Goal: Entertainment & Leisure: Consume media (video, audio)

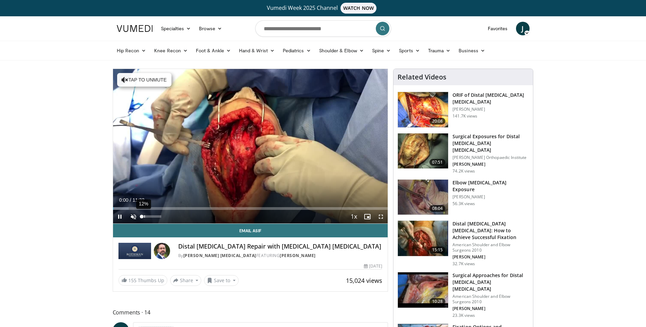
click at [144, 214] on div "12%" at bounding box center [152, 217] width 24 height 14
click at [146, 218] on div "21%" at bounding box center [152, 217] width 24 height 14
click at [132, 217] on span "Video Player" at bounding box center [134, 217] width 14 height 14
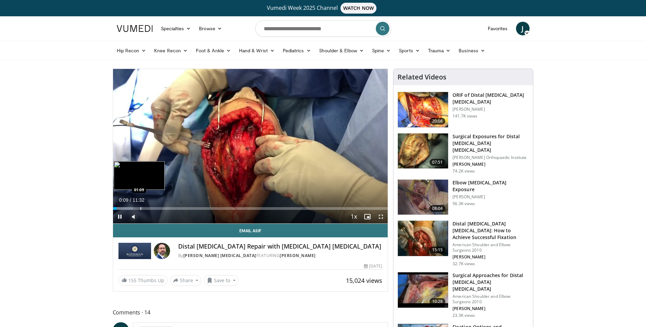
click at [141, 208] on div "Progress Bar" at bounding box center [141, 208] width 1 height 3
click at [379, 218] on span "Video Player" at bounding box center [381, 217] width 14 height 14
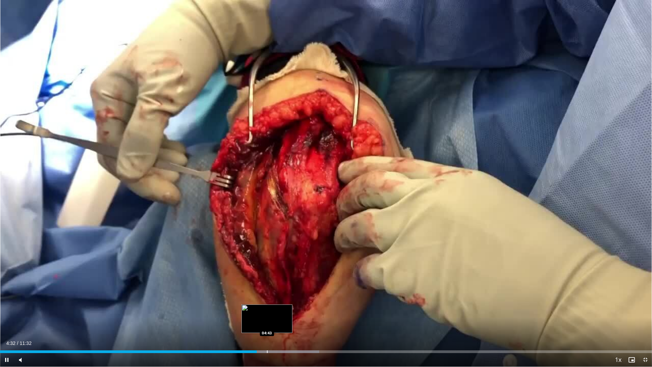
click at [266, 327] on div "Progress Bar" at bounding box center [273, 351] width 93 height 3
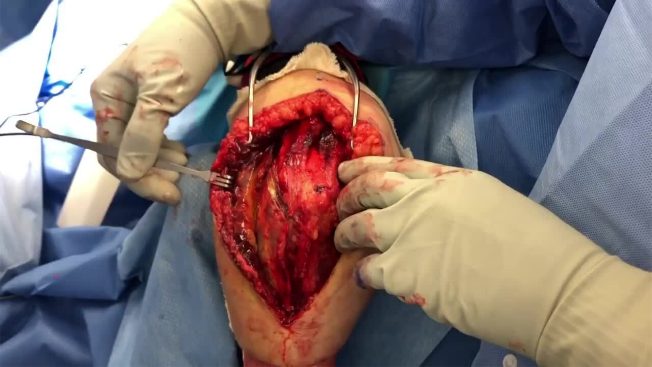
click at [408, 327] on div "10 seconds Tap to unmute" at bounding box center [326, 183] width 652 height 366
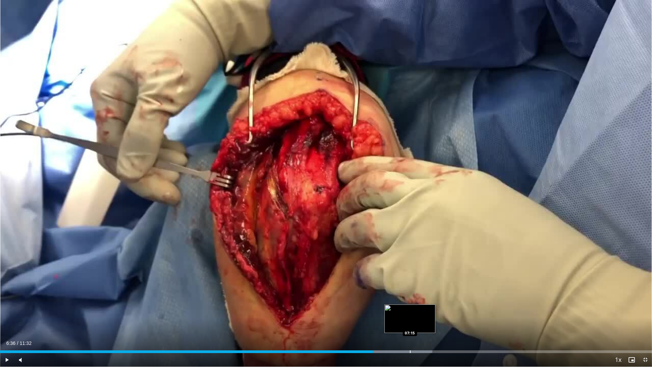
click at [409, 327] on div "Progress Bar" at bounding box center [385, 351] width 92 height 3
click at [3, 327] on span "Video Player" at bounding box center [7, 360] width 14 height 14
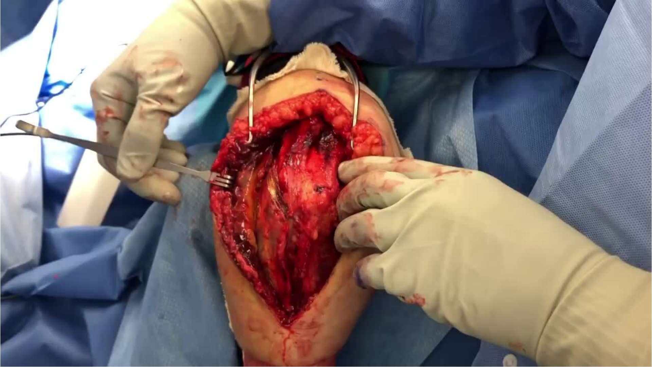
click at [462, 327] on div "10 seconds Tap to unmute" at bounding box center [326, 183] width 652 height 366
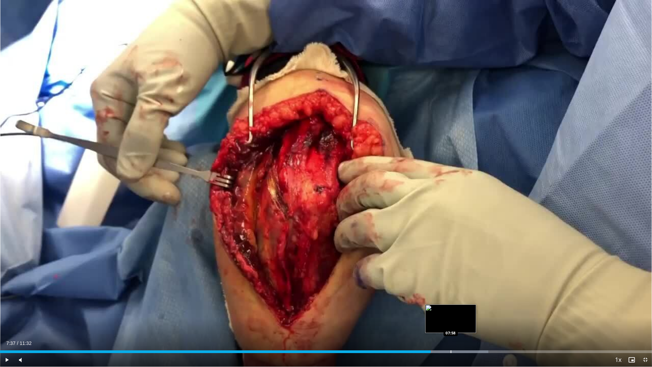
click at [450, 327] on div "Progress Bar" at bounding box center [450, 351] width 1 height 3
click at [4, 327] on span "Video Player" at bounding box center [7, 360] width 14 height 14
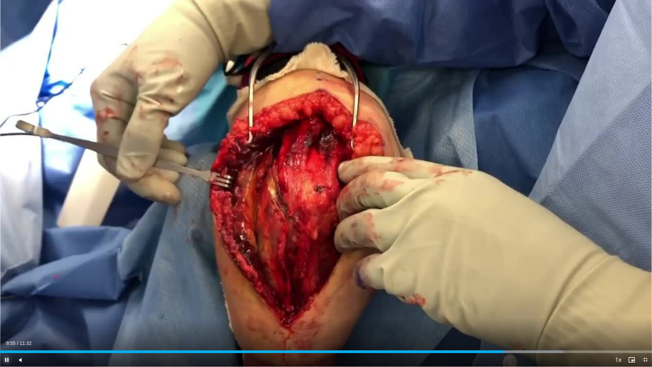
click at [3, 327] on span "Video Player" at bounding box center [7, 360] width 14 height 14
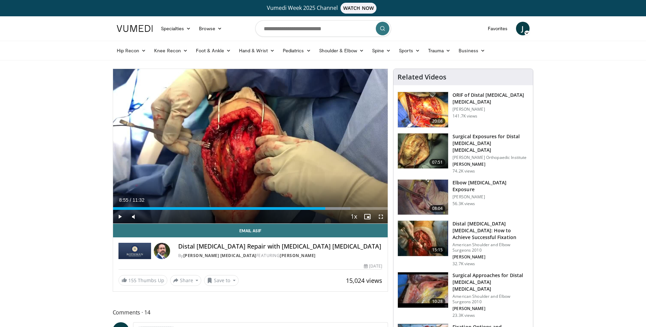
click at [117, 218] on span "Video Player" at bounding box center [120, 217] width 14 height 14
click at [333, 207] on div "Progress Bar" at bounding box center [333, 208] width 1 height 3
click at [339, 209] on div "Progress Bar" at bounding box center [339, 208] width 1 height 3
click at [343, 209] on div "Progress Bar" at bounding box center [343, 208] width 1 height 3
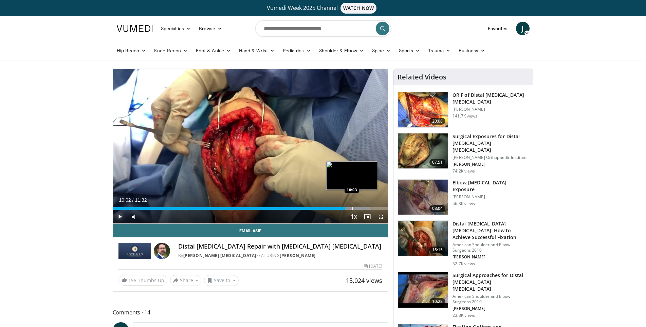
click at [352, 207] on div "Progress Bar" at bounding box center [352, 208] width 1 height 3
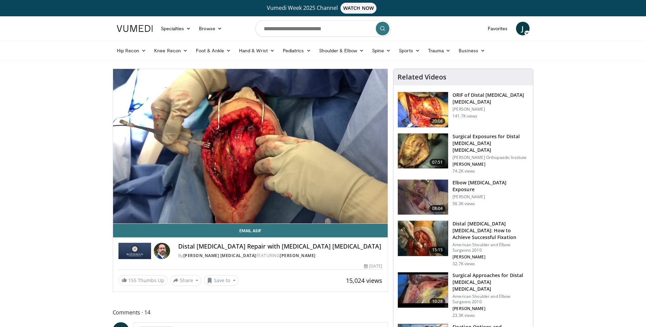
click at [347, 208] on div "10 seconds Tap to unmute" at bounding box center [250, 146] width 275 height 154
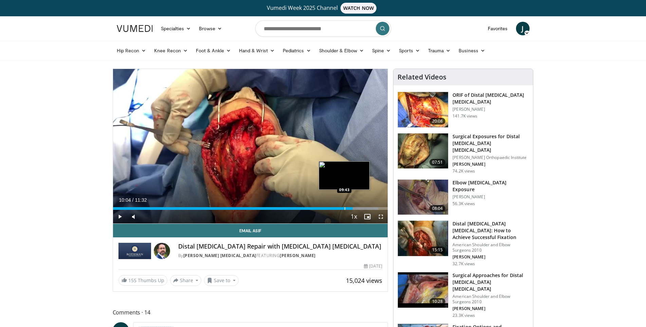
click at [345, 208] on div "Progress Bar" at bounding box center [345, 208] width 1 height 3
click at [118, 213] on span "Video Player" at bounding box center [120, 217] width 14 height 14
click at [122, 218] on span "Video Player" at bounding box center [120, 217] width 14 height 14
